Goal: Task Accomplishment & Management: Complete application form

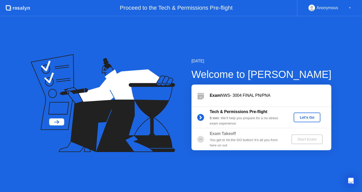
click at [311, 115] on div "Let's Go" at bounding box center [307, 117] width 23 height 4
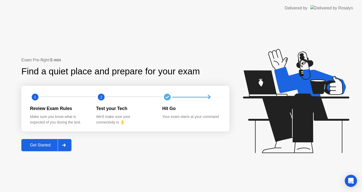
click at [67, 142] on div at bounding box center [64, 145] width 12 height 12
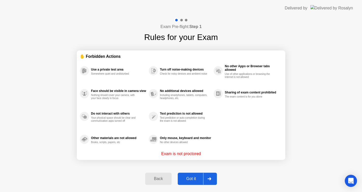
click at [199, 178] on div "Got it" at bounding box center [191, 178] width 24 height 5
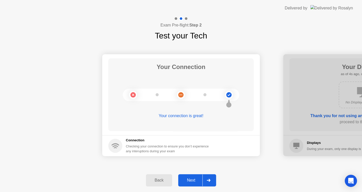
click at [190, 178] on div "Next" at bounding box center [191, 180] width 23 height 5
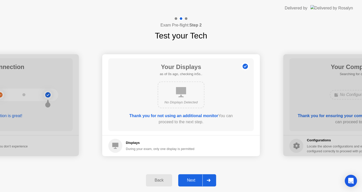
click at [190, 178] on div "Next" at bounding box center [191, 180] width 23 height 5
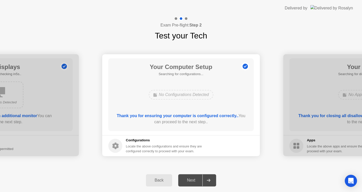
click at [190, 178] on div "Next" at bounding box center [191, 180] width 23 height 5
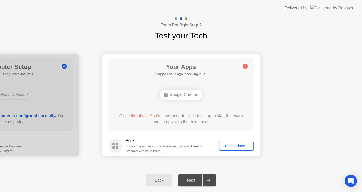
click at [243, 150] on button "Force Close..." at bounding box center [236, 146] width 35 height 10
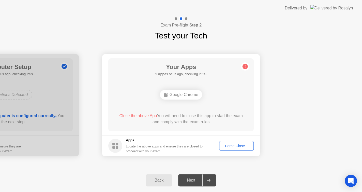
click at [230, 146] on div "Force Close..." at bounding box center [236, 146] width 31 height 4
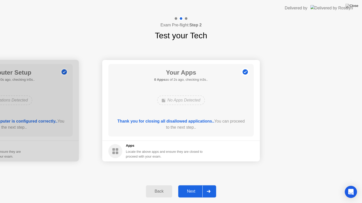
click at [187, 191] on button "Next" at bounding box center [197, 192] width 38 height 12
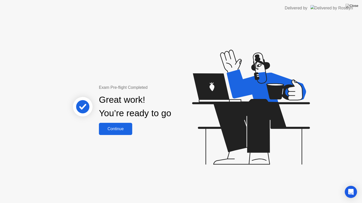
click at [117, 131] on div "Continue" at bounding box center [115, 129] width 30 height 5
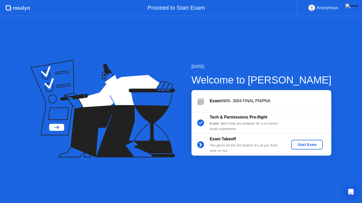
click at [309, 142] on button "Start Exam" at bounding box center [306, 145] width 31 height 10
